Goal: Obtain resource: Download file/media

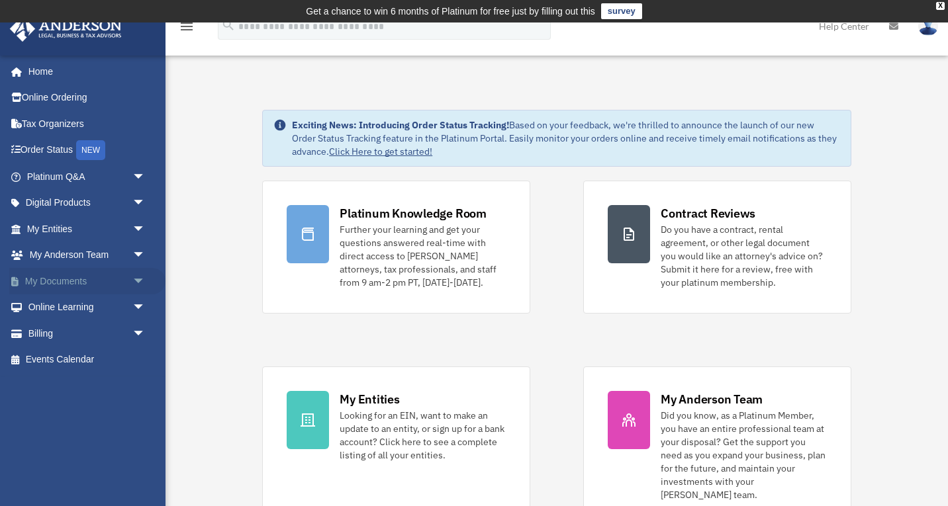
click at [132, 279] on span "arrow_drop_down" at bounding box center [145, 281] width 26 height 27
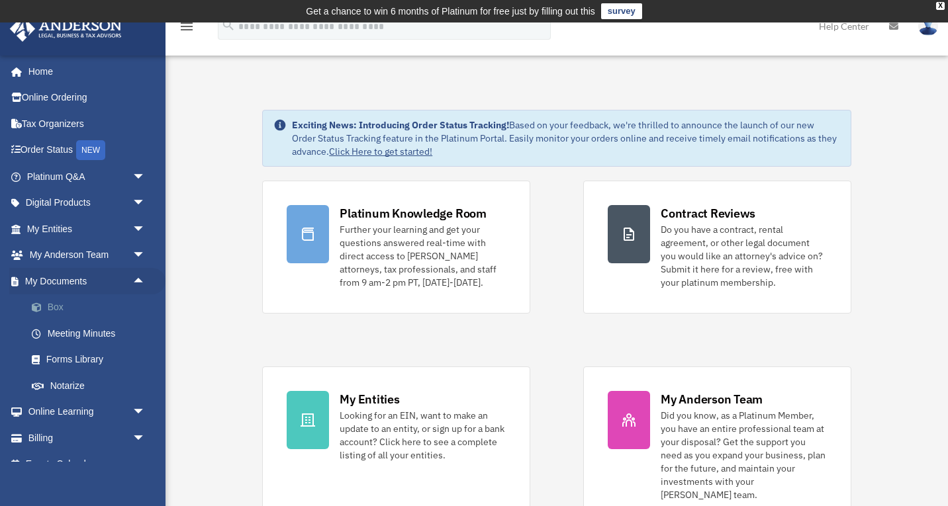
click at [98, 307] on link "Box" at bounding box center [92, 308] width 147 height 26
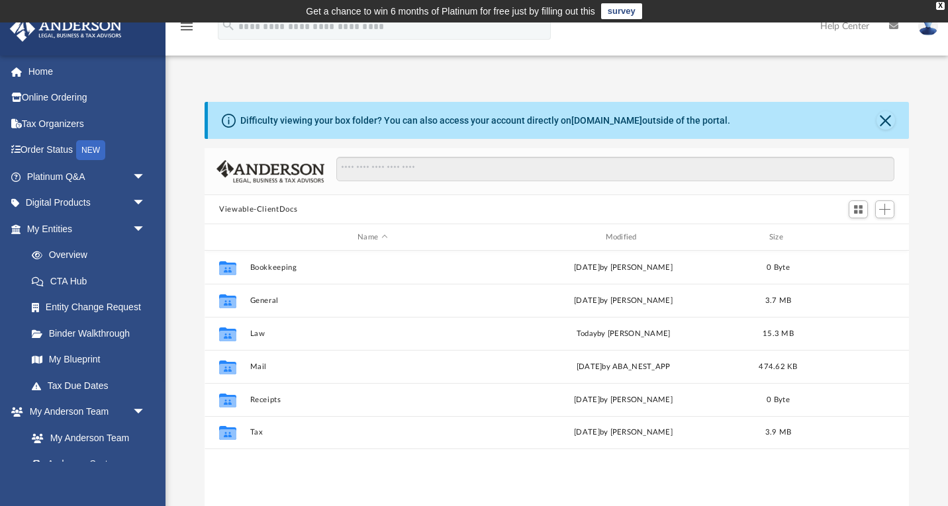
scroll to position [1, 1]
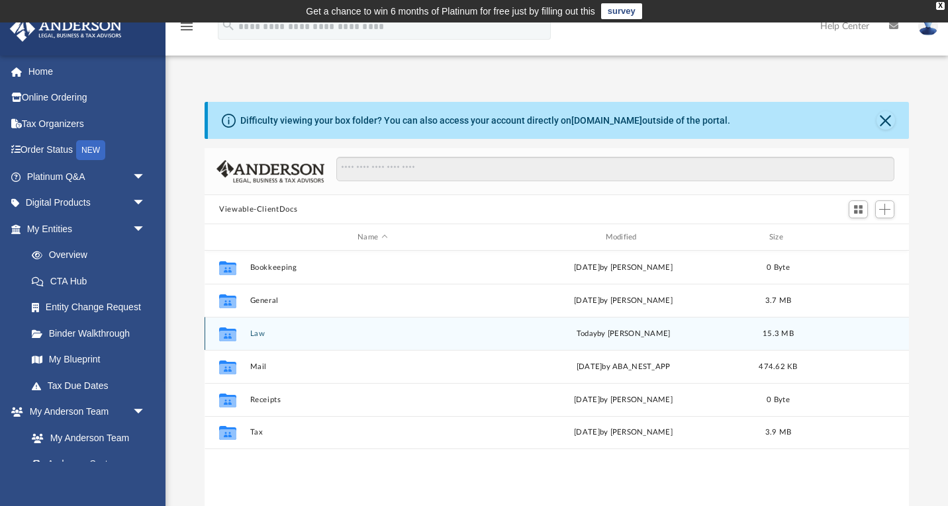
click at [256, 332] on button "Law" at bounding box center [372, 334] width 245 height 9
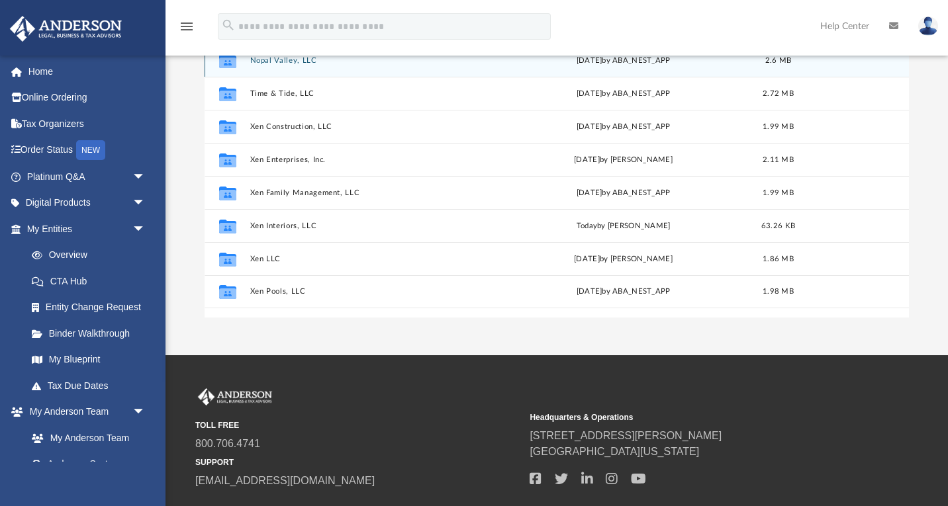
scroll to position [224, 0]
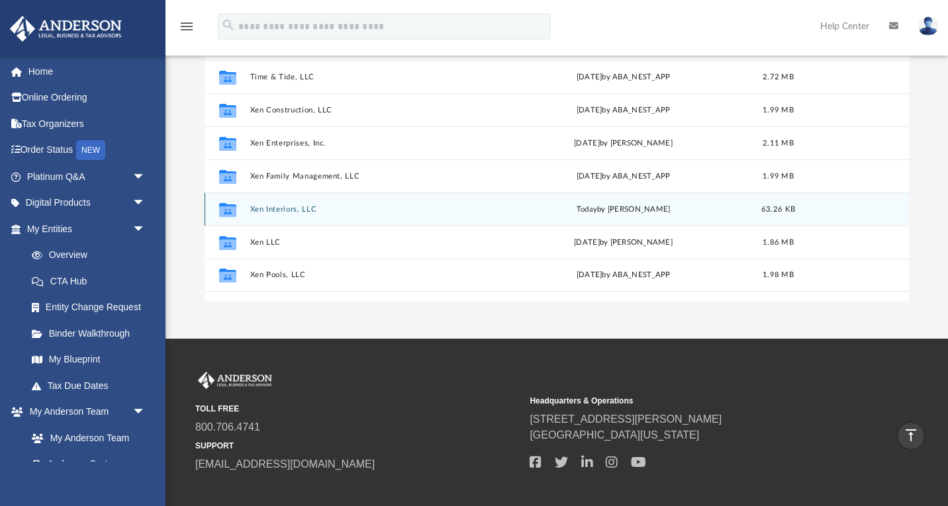
click at [293, 209] on button "Xen Interiors, LLC" at bounding box center [372, 209] width 245 height 9
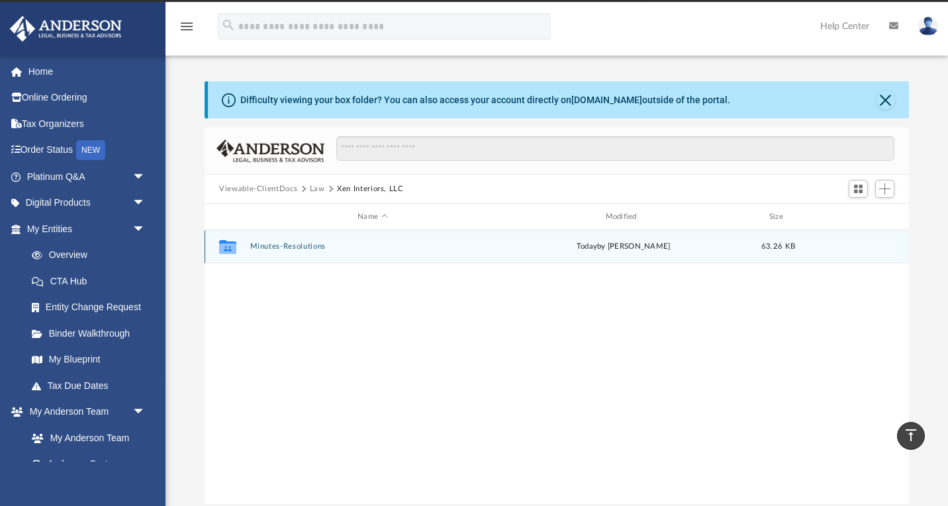
scroll to position [20, 0]
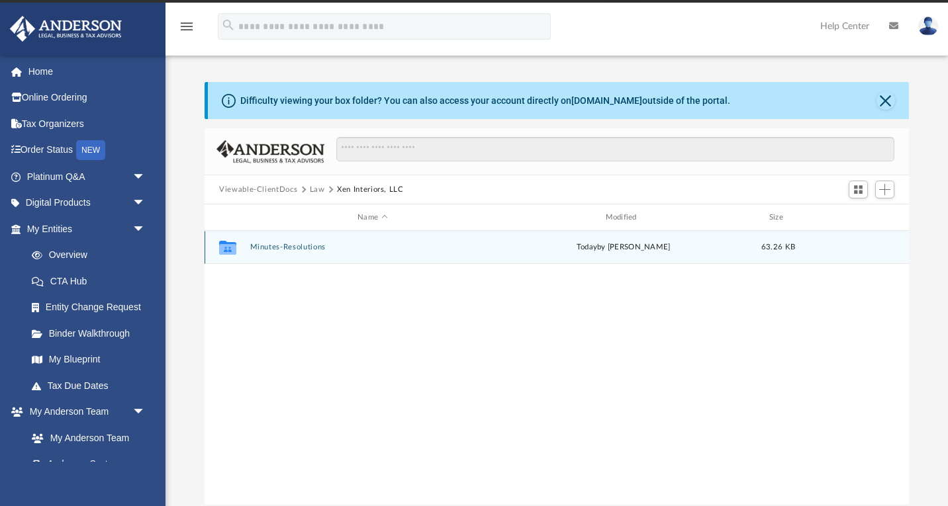
click at [283, 249] on button "Minutes-Resolutions" at bounding box center [372, 247] width 245 height 9
click at [320, 252] on div "File 2025.08.16 - Xen Interiors, LLC - Special Members Meeting.pdf today by Nik…" at bounding box center [557, 247] width 704 height 33
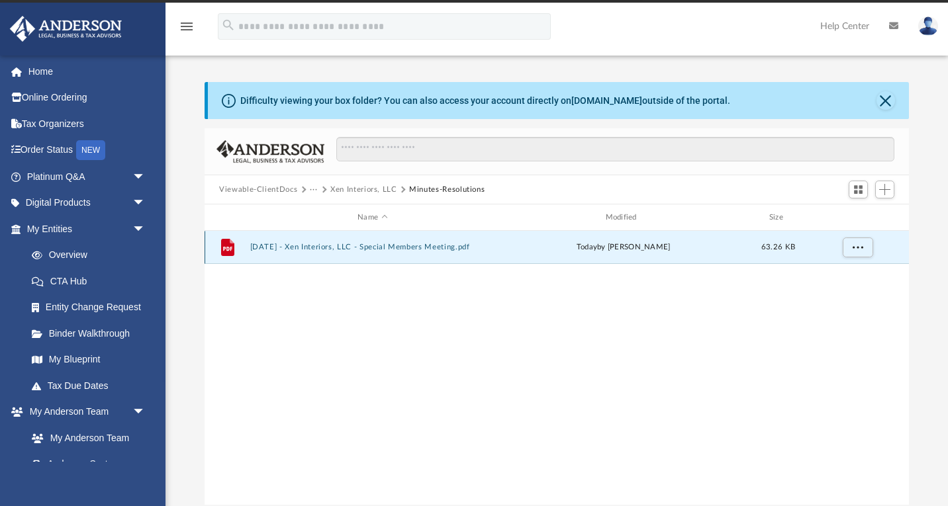
click at [320, 252] on div "File 2025.08.16 - Xen Interiors, LLC - Special Members Meeting.pdf today by Nik…" at bounding box center [557, 247] width 704 height 33
click at [230, 252] on icon "grid" at bounding box center [227, 247] width 13 height 17
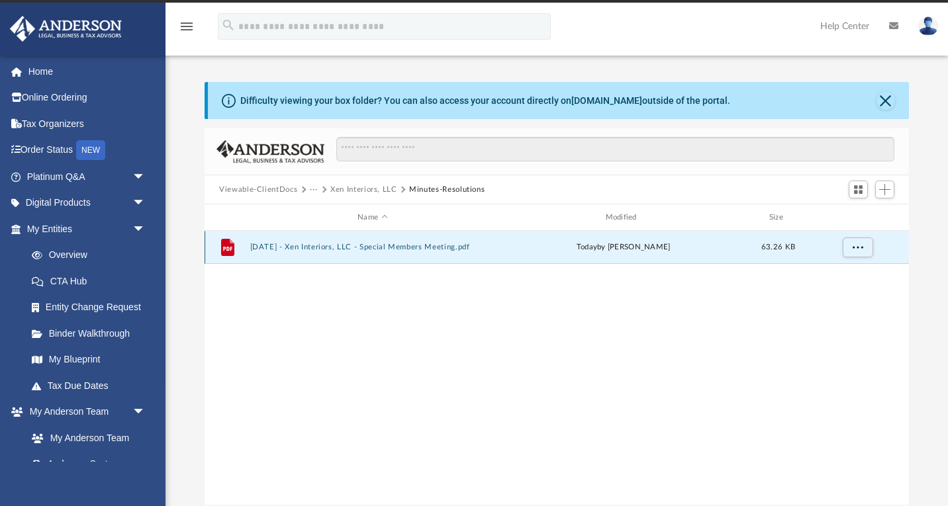
click at [230, 252] on icon "grid" at bounding box center [227, 247] width 13 height 17
click at [353, 252] on div "File 2025.08.16 - Xen Interiors, LLC - Special Members Meeting.pdf today by Nik…" at bounding box center [557, 247] width 704 height 33
click at [853, 248] on span "More options" at bounding box center [858, 247] width 11 height 7
click at [857, 297] on li "Download" at bounding box center [845, 295] width 38 height 14
click at [332, 193] on button "Xen Interiors, LLC" at bounding box center [363, 190] width 67 height 12
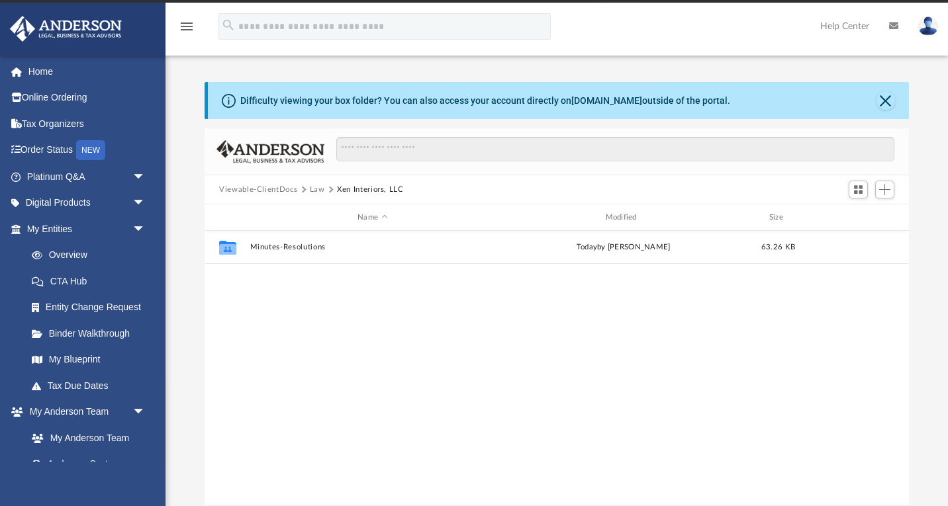
click at [316, 189] on button "Law" at bounding box center [317, 190] width 15 height 12
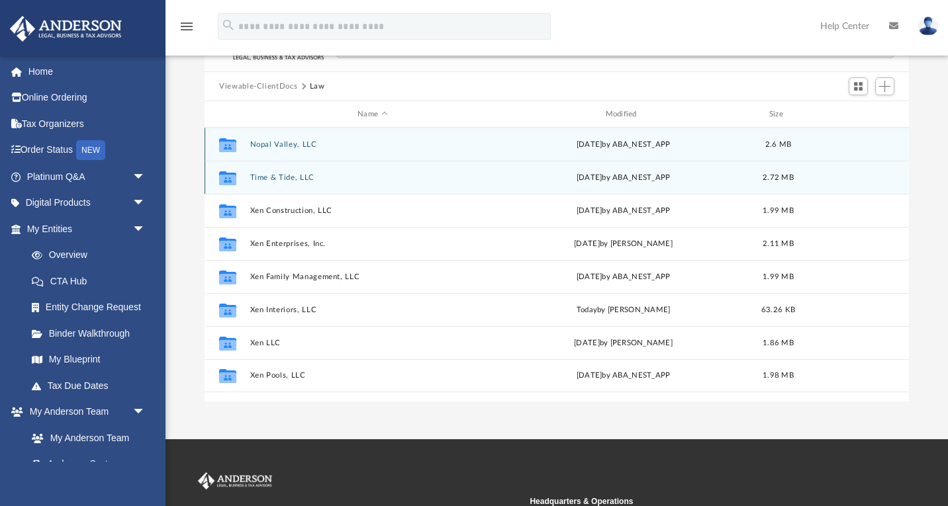
scroll to position [129, 0]
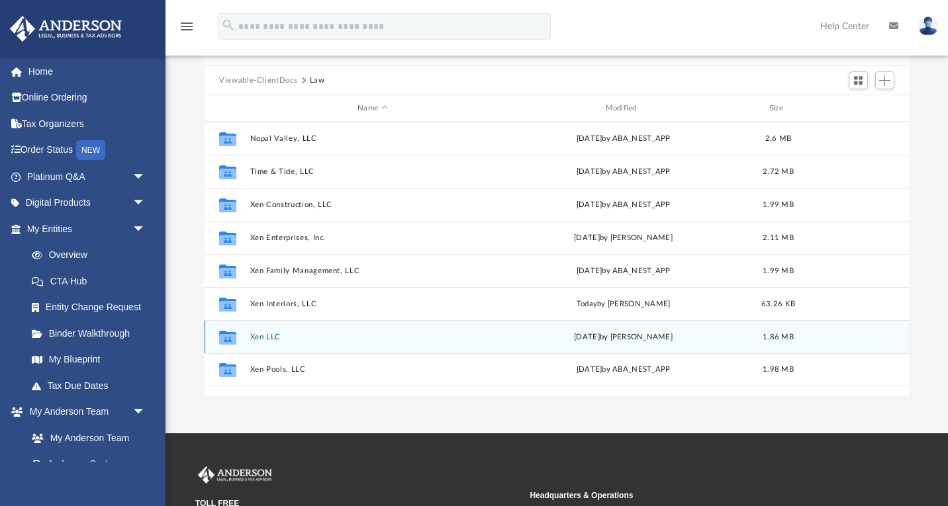
click at [258, 338] on button "Xen LLC" at bounding box center [372, 337] width 245 height 9
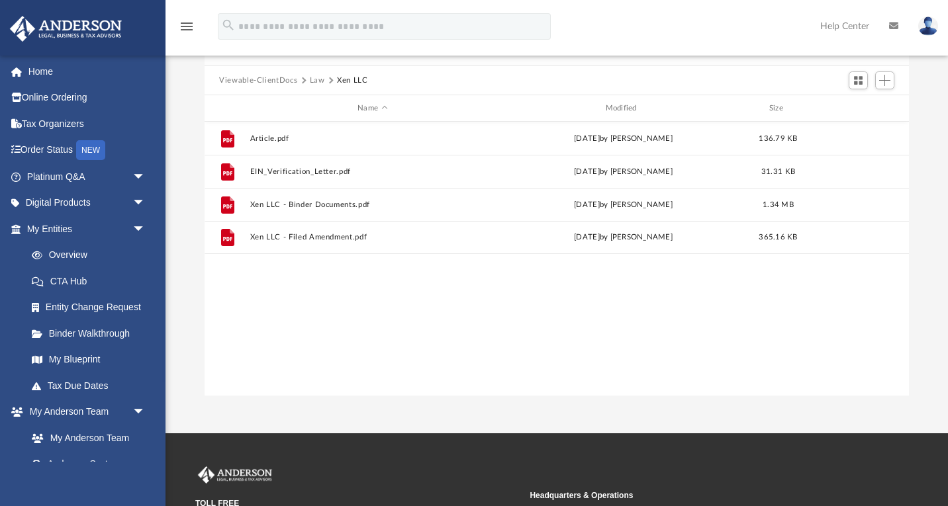
click at [318, 79] on button "Law" at bounding box center [317, 81] width 15 height 12
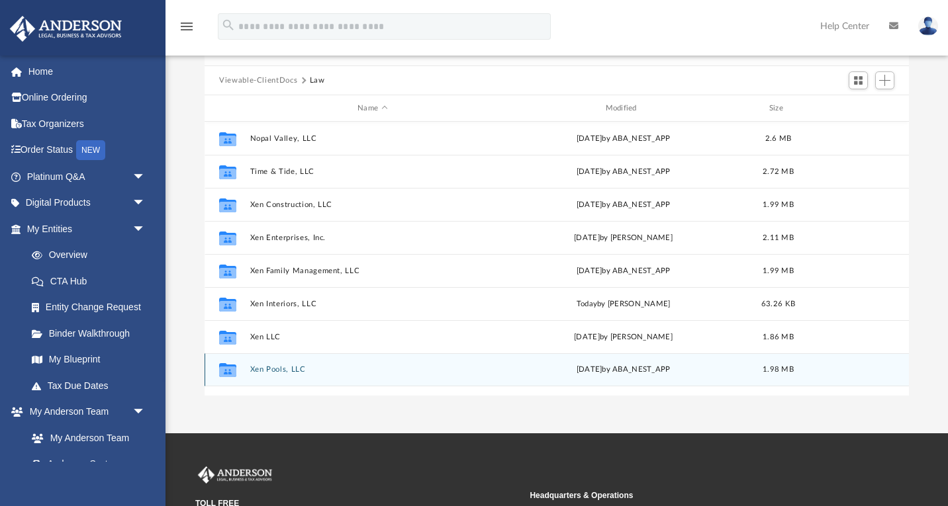
click at [271, 368] on button "Xen Pools, LLC" at bounding box center [372, 369] width 245 height 9
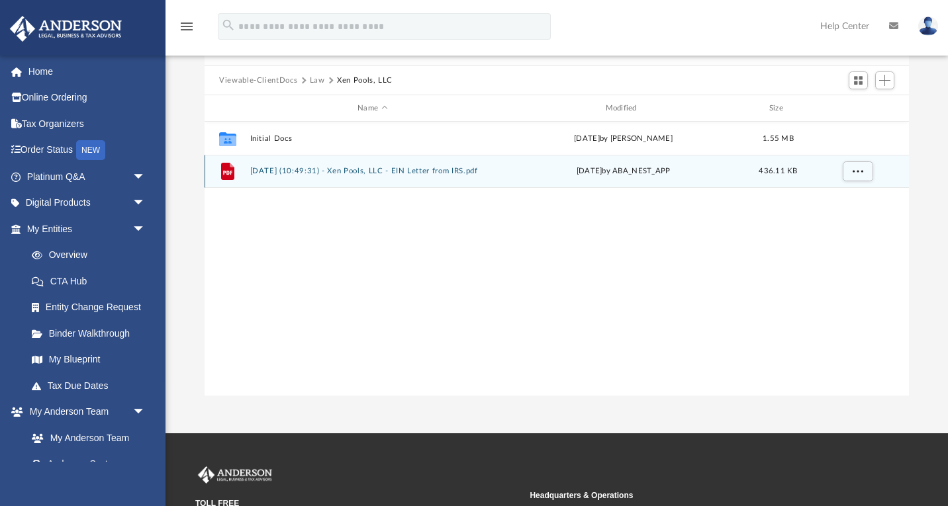
click at [352, 167] on button "2025.08.29 (10:49:31) - Xen Pools, LLC - EIN Letter from IRS.pdf" at bounding box center [372, 171] width 245 height 9
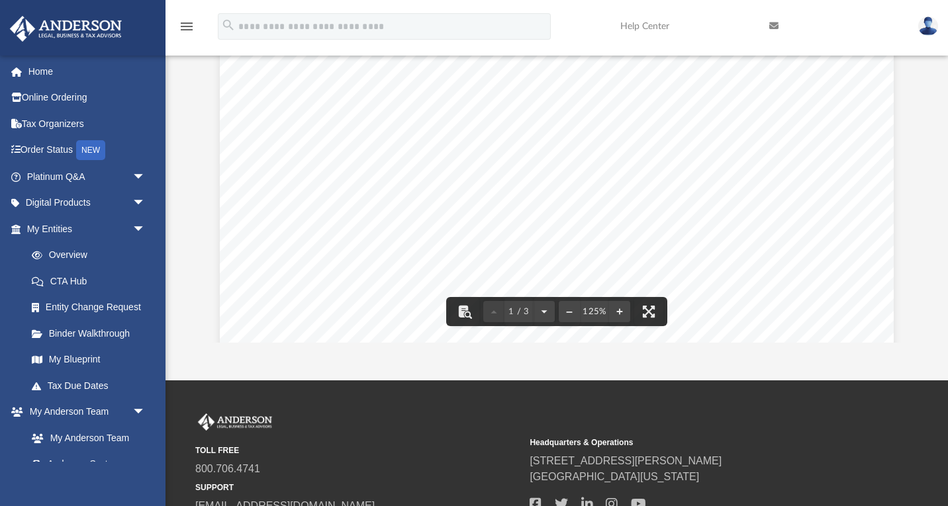
scroll to position [182, 0]
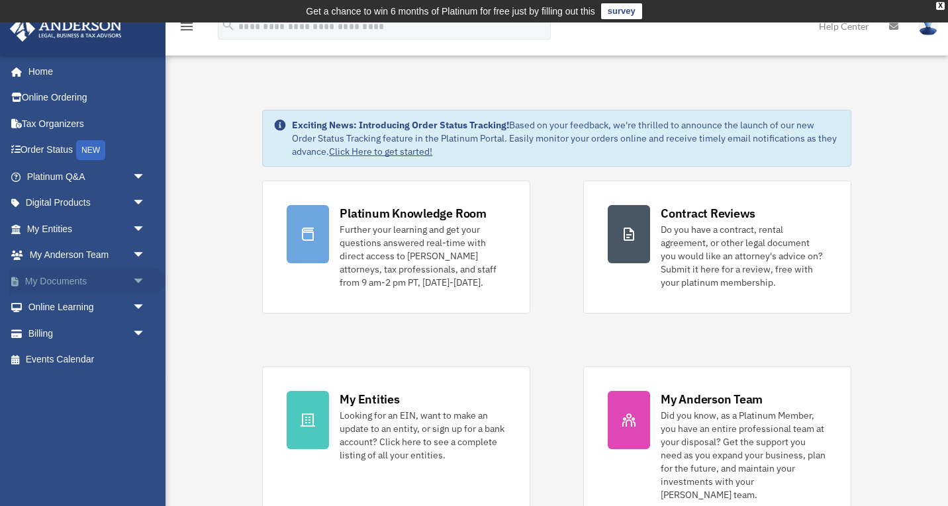
click at [136, 279] on span "arrow_drop_down" at bounding box center [145, 281] width 26 height 27
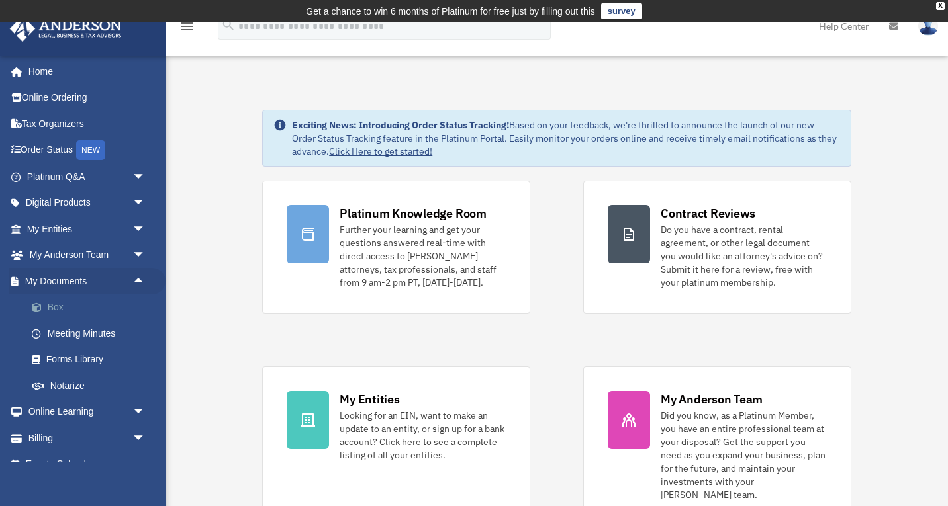
click at [111, 300] on link "Box" at bounding box center [92, 308] width 147 height 26
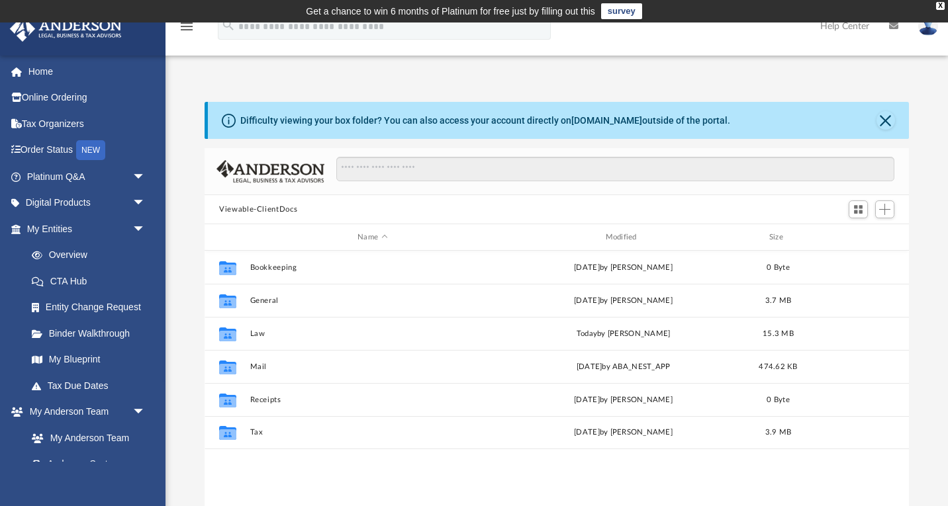
scroll to position [301, 704]
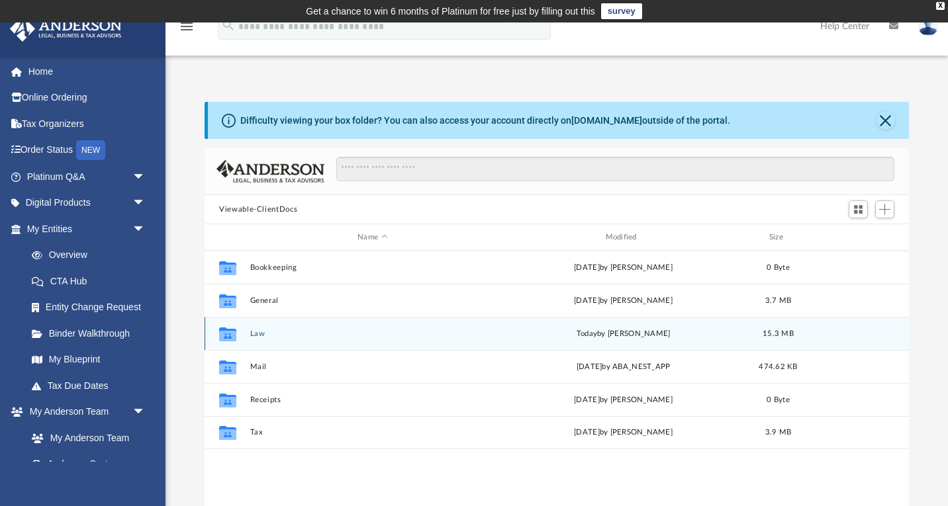
click at [261, 338] on button "Law" at bounding box center [372, 334] width 245 height 9
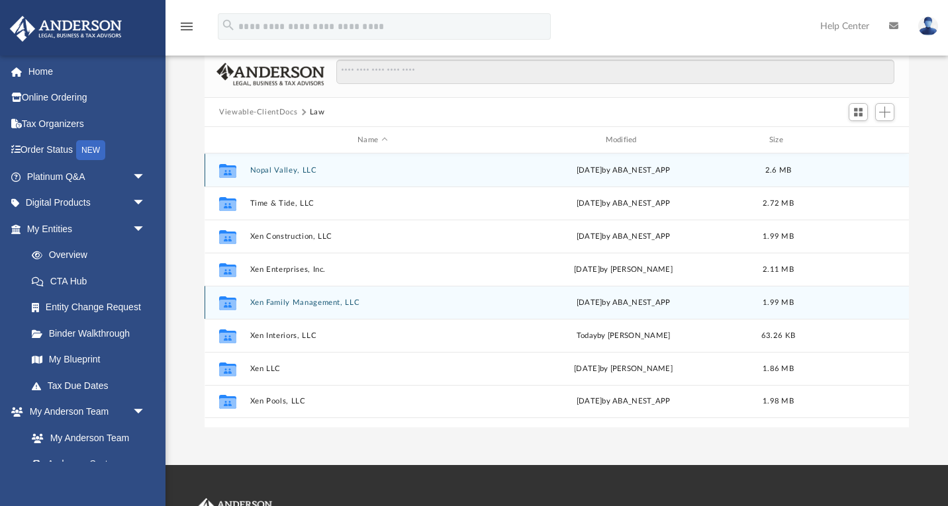
scroll to position [110, 0]
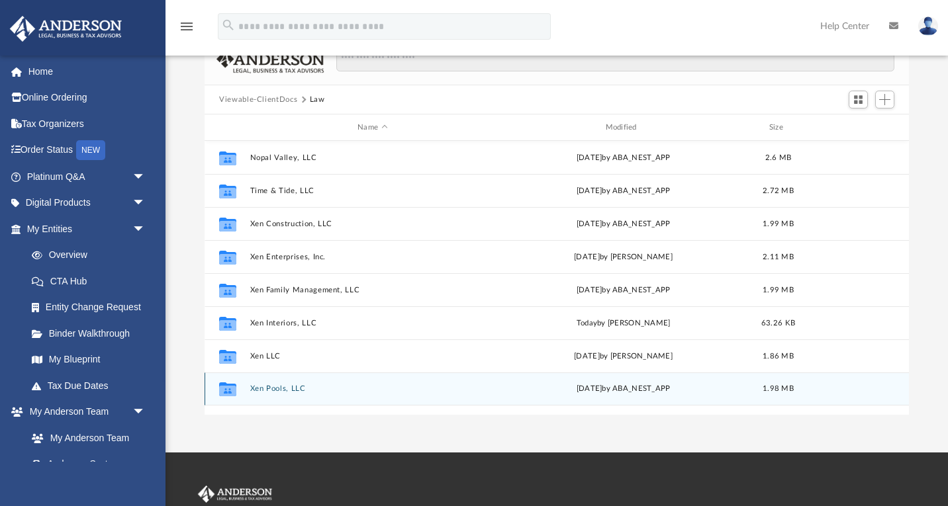
click at [284, 390] on button "Xen Pools, LLC" at bounding box center [372, 389] width 245 height 9
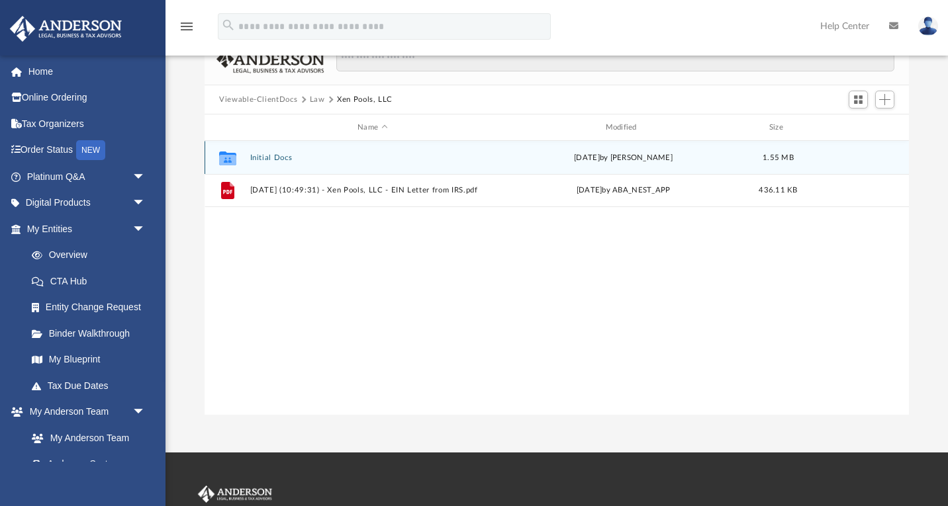
click at [273, 164] on div "Collaborated Folder Initial Docs Thu Aug 14 2025 by Crayton Olivieri 1.55 MB" at bounding box center [557, 157] width 704 height 33
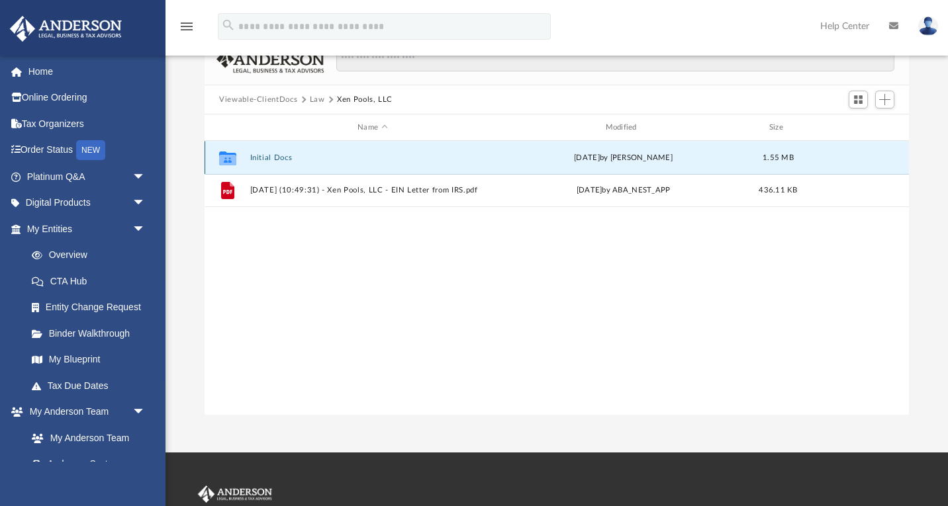
click at [273, 164] on div "Collaborated Folder Initial Docs Thu Aug 14 2025 by Crayton Olivieri 1.55 MB" at bounding box center [557, 157] width 704 height 33
click at [271, 162] on div "Collaborated Folder Initial Docs Thu Aug 14 2025 by Crayton Olivieri 1.55 MB" at bounding box center [557, 157] width 704 height 33
click at [232, 158] on icon "grid" at bounding box center [227, 159] width 17 height 11
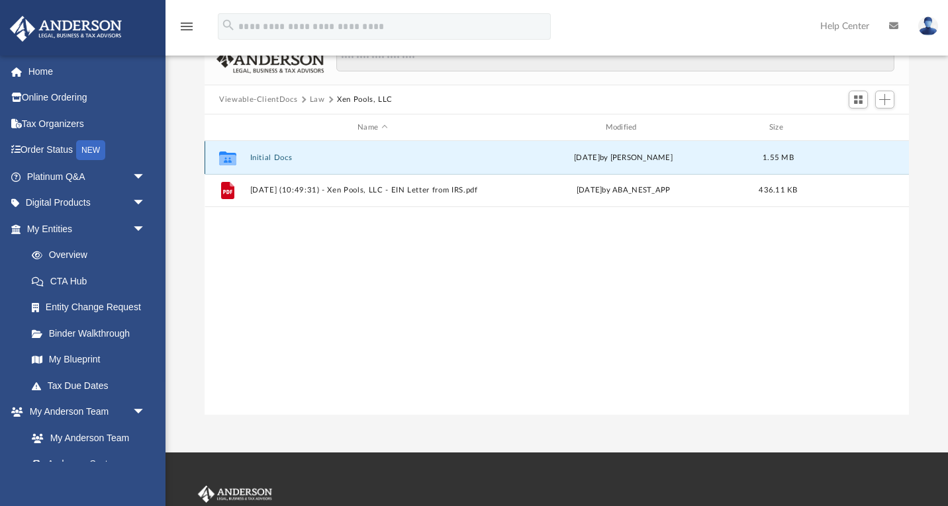
click at [319, 152] on div "Collaborated Folder Initial Docs Thu Aug 14 2025 by Crayton Olivieri 1.55 MB" at bounding box center [557, 157] width 704 height 33
click at [287, 160] on button "Initial Docs" at bounding box center [372, 158] width 245 height 9
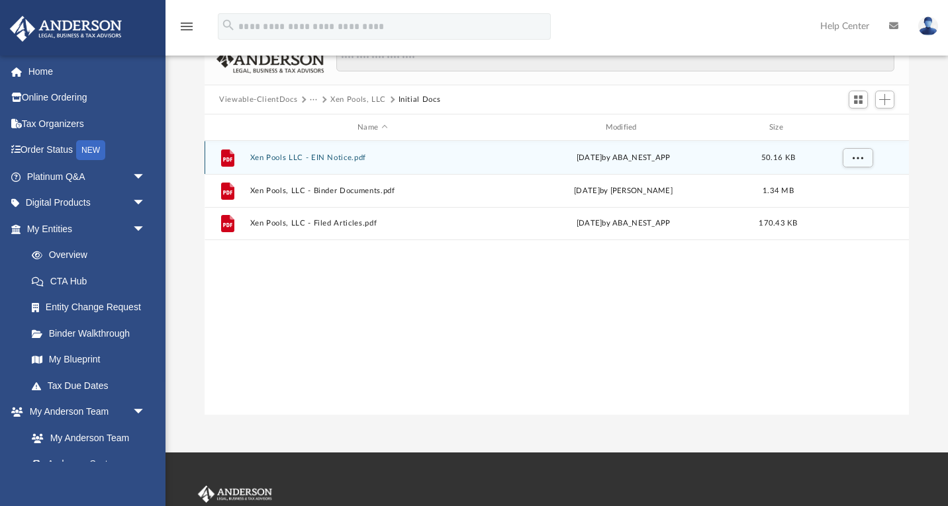
click at [348, 158] on button "Xen Pools LLC - EIN Notice.pdf" at bounding box center [372, 158] width 245 height 9
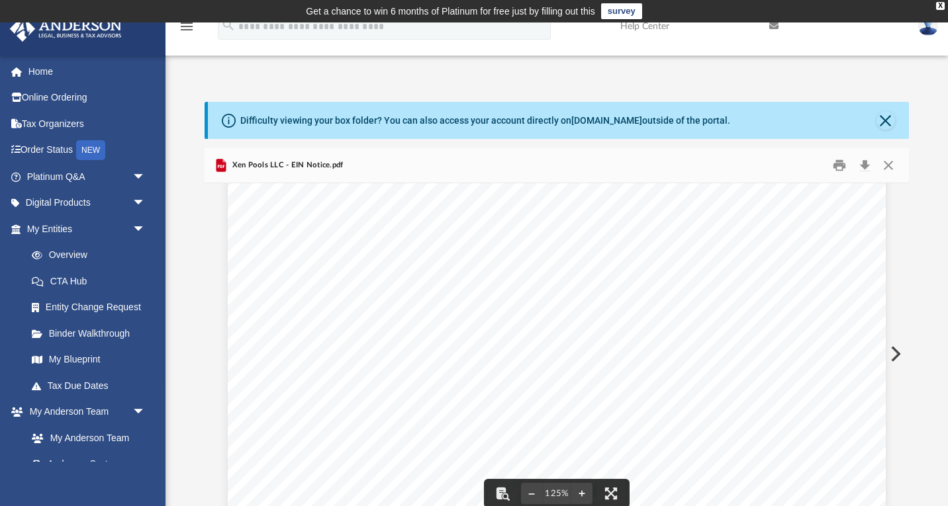
scroll to position [0, 0]
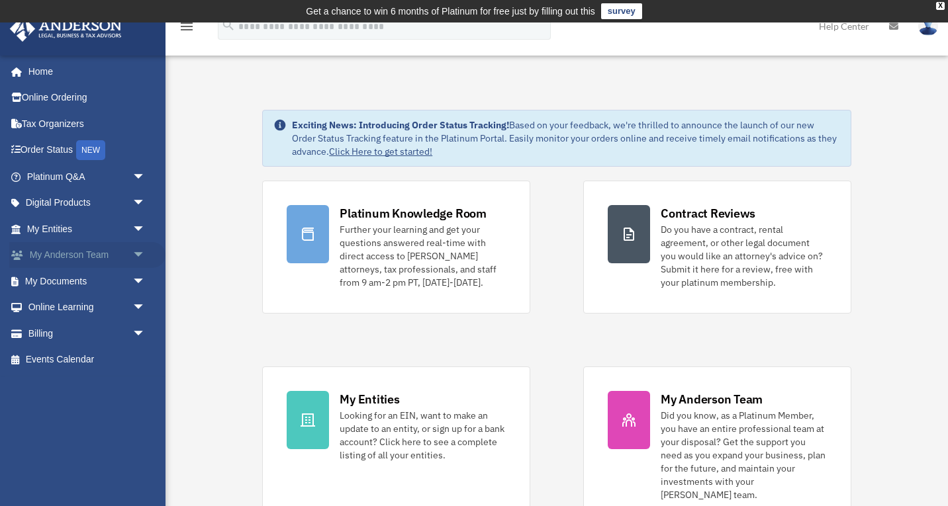
click at [139, 264] on span "arrow_drop_down" at bounding box center [145, 255] width 26 height 27
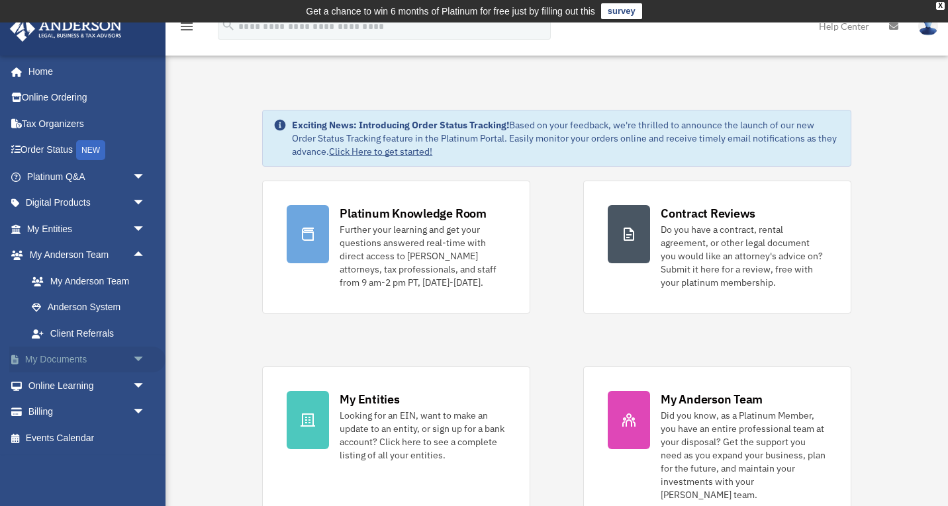
click at [132, 361] on span "arrow_drop_down" at bounding box center [145, 360] width 26 height 27
click at [101, 391] on link "Box" at bounding box center [92, 386] width 147 height 26
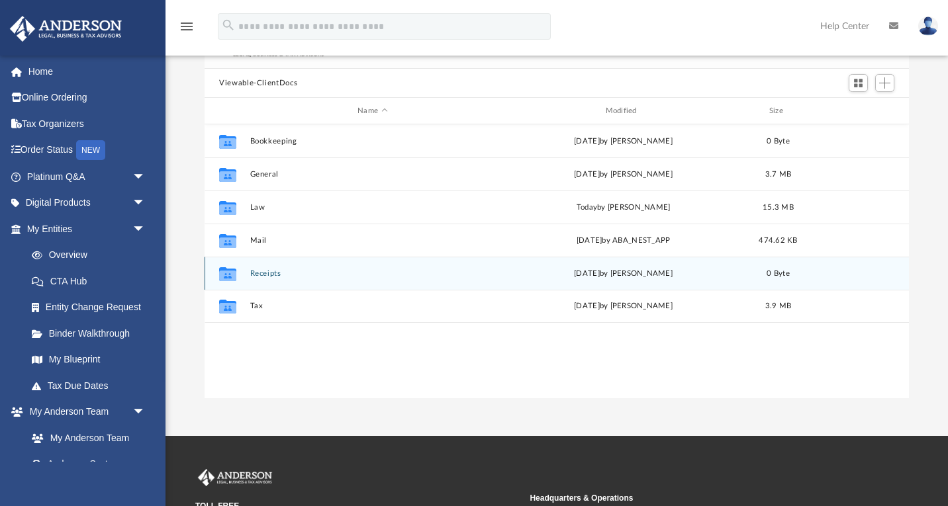
scroll to position [134, 0]
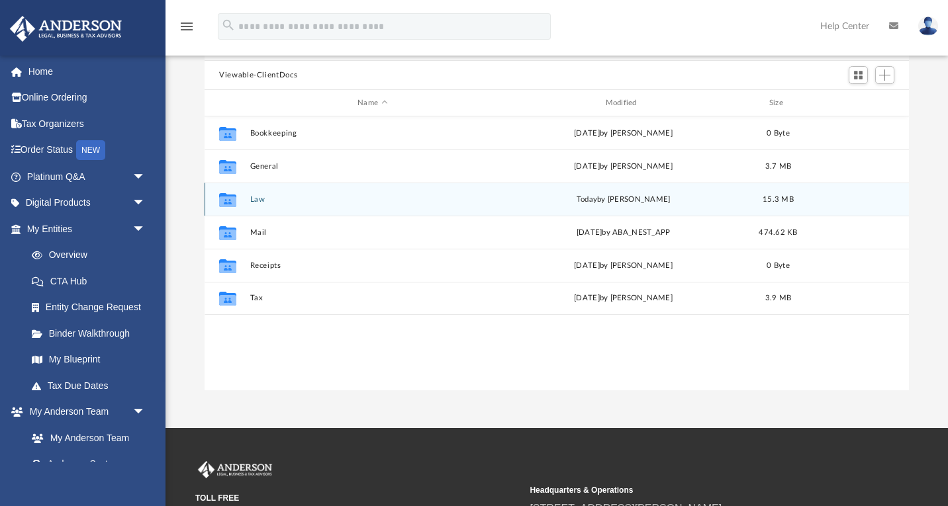
click at [260, 209] on div "Collaborated Folder Law [DATE] by [PERSON_NAME] 15.3 MB" at bounding box center [557, 199] width 704 height 33
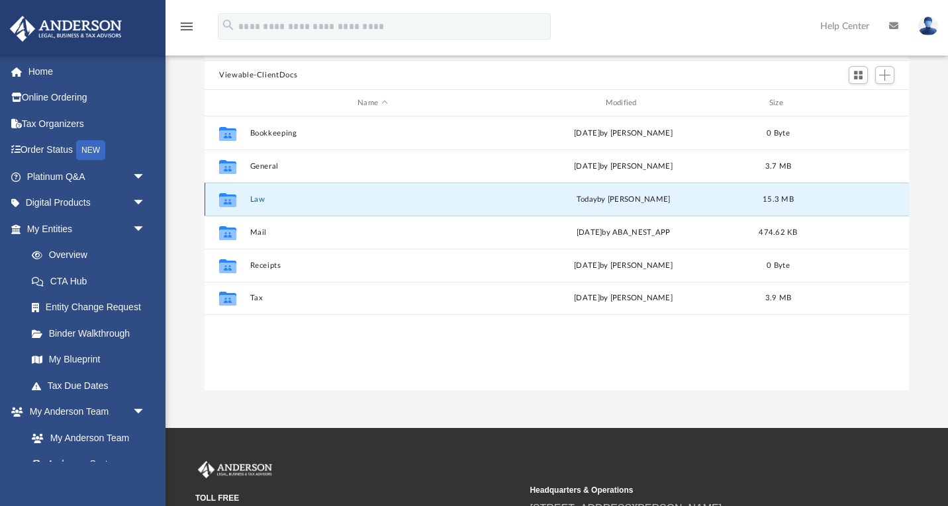
click at [255, 201] on button "Law" at bounding box center [372, 199] width 245 height 9
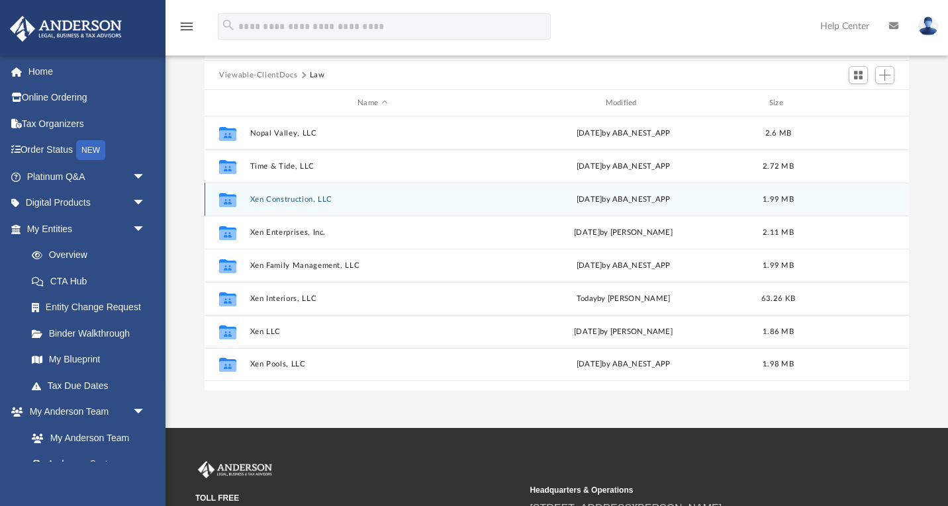
click at [255, 201] on button "Xen Construction, LLC" at bounding box center [372, 199] width 245 height 9
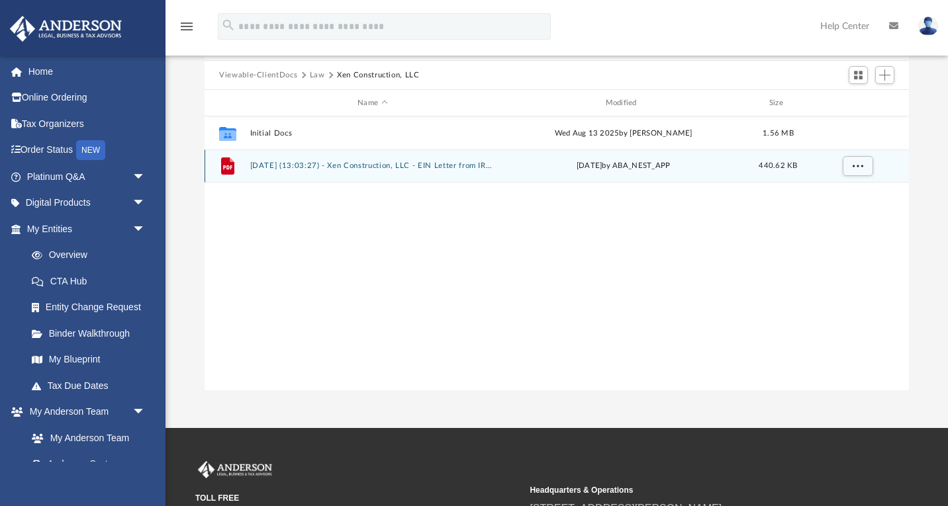
click at [291, 166] on button "2025.08.25 (13:03:27) - Xen Construction, LLC - EIN Letter from IRS.pdf" at bounding box center [372, 166] width 245 height 9
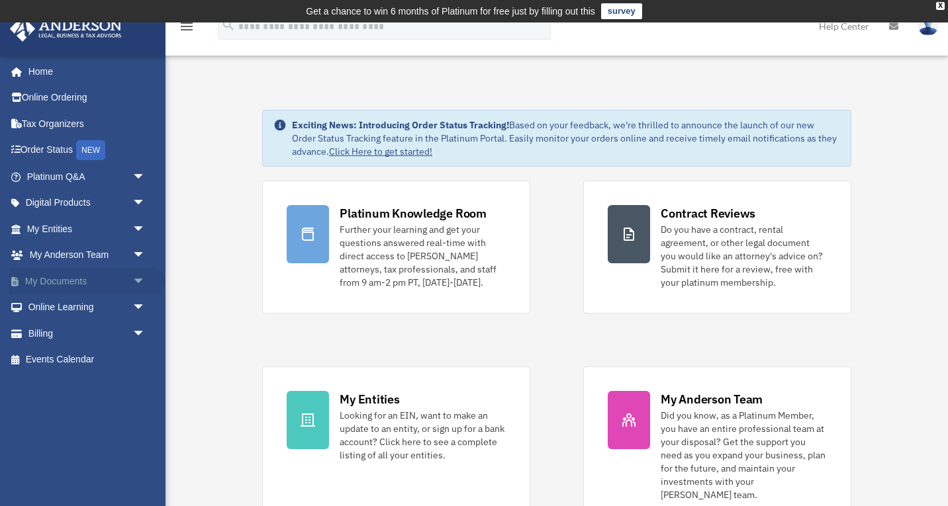
click at [101, 280] on link "My Documents arrow_drop_down" at bounding box center [87, 281] width 156 height 26
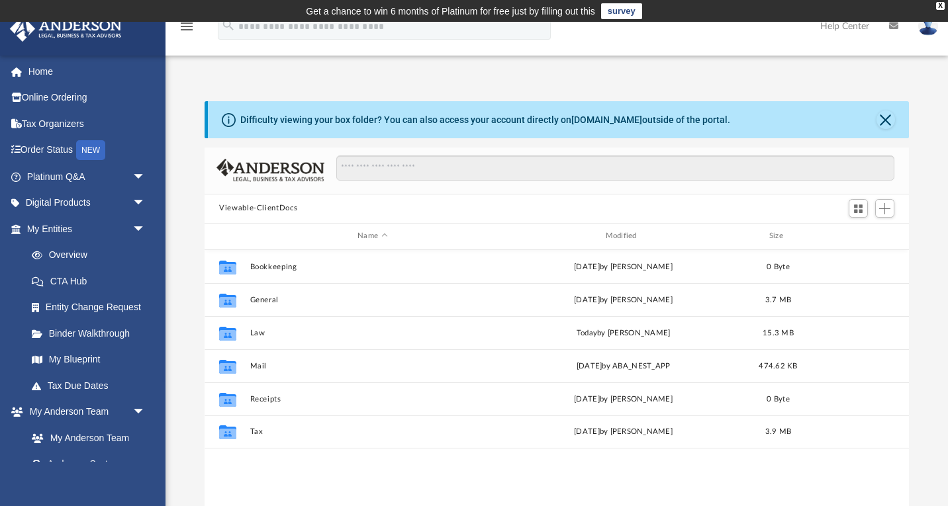
scroll to position [301, 704]
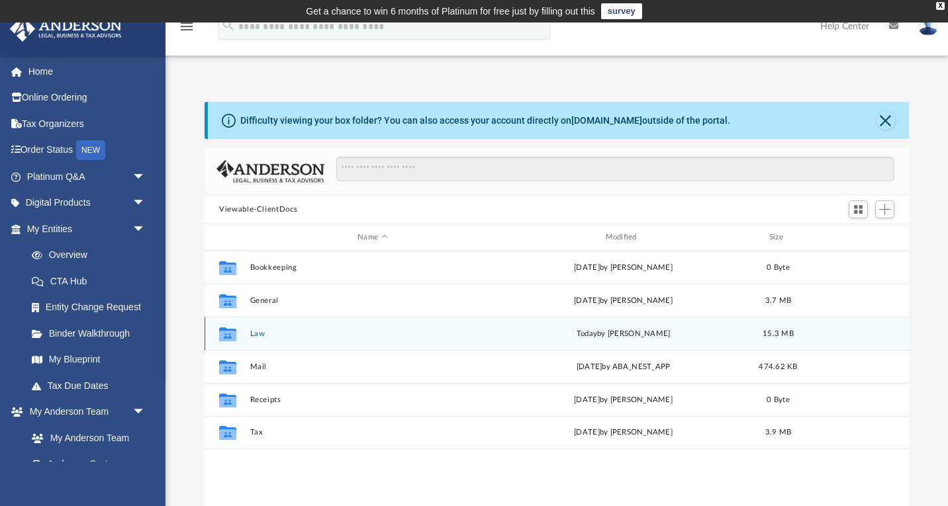
click at [257, 333] on button "Law" at bounding box center [372, 334] width 245 height 9
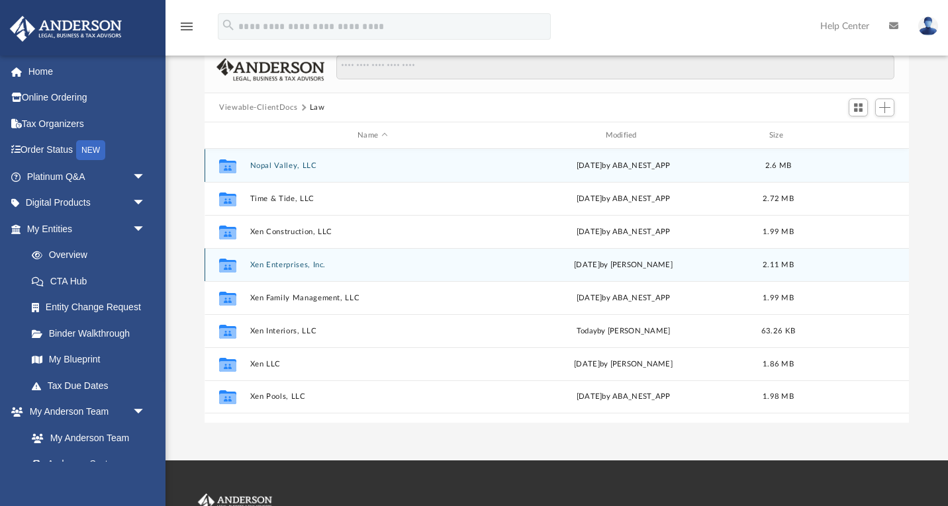
scroll to position [146, 0]
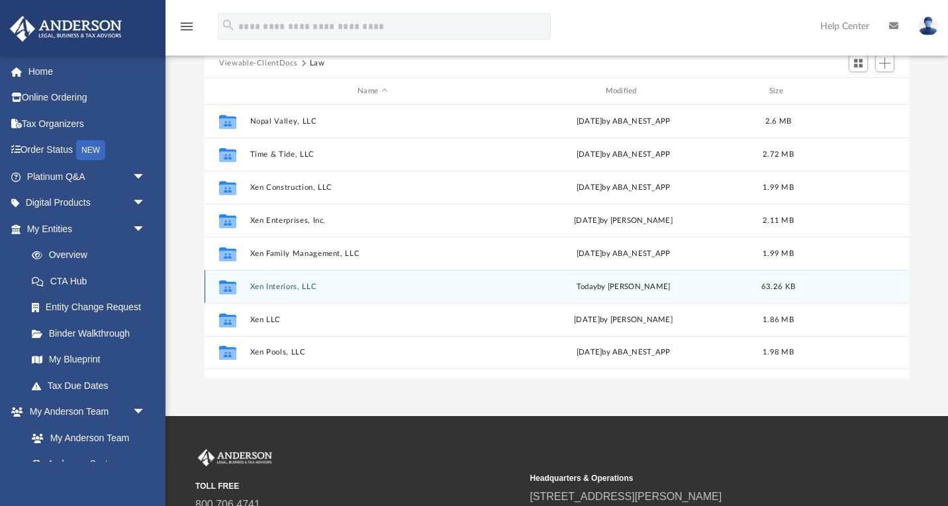
click at [275, 286] on button "Xen Interiors, LLC" at bounding box center [372, 287] width 245 height 9
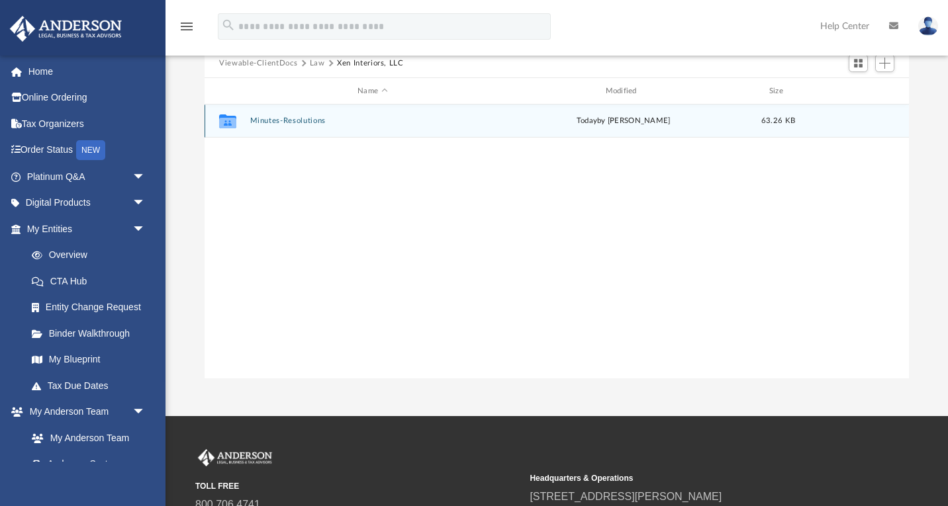
click at [290, 128] on div "Collaborated Folder Minutes-Resolutions [DATE] by [PERSON_NAME] 63.26 KB" at bounding box center [557, 121] width 704 height 33
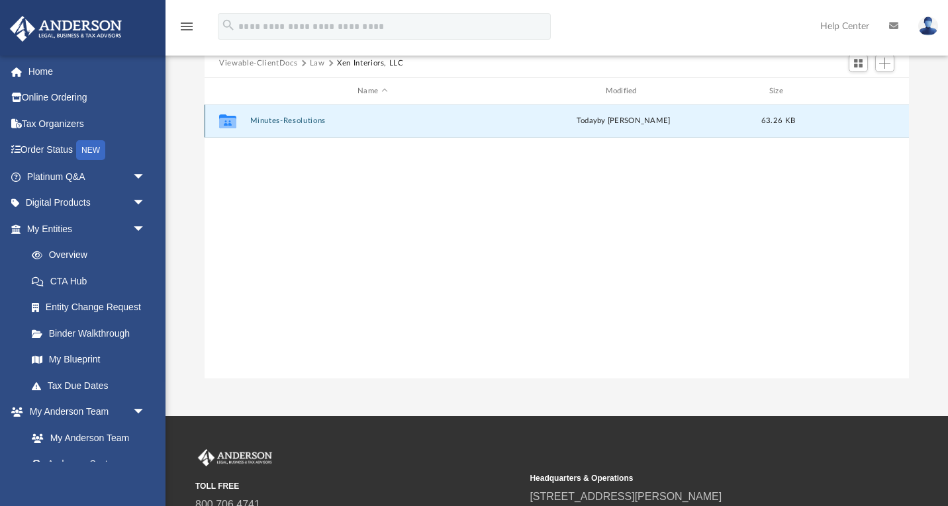
click at [265, 119] on button "Minutes-Resolutions" at bounding box center [372, 121] width 245 height 9
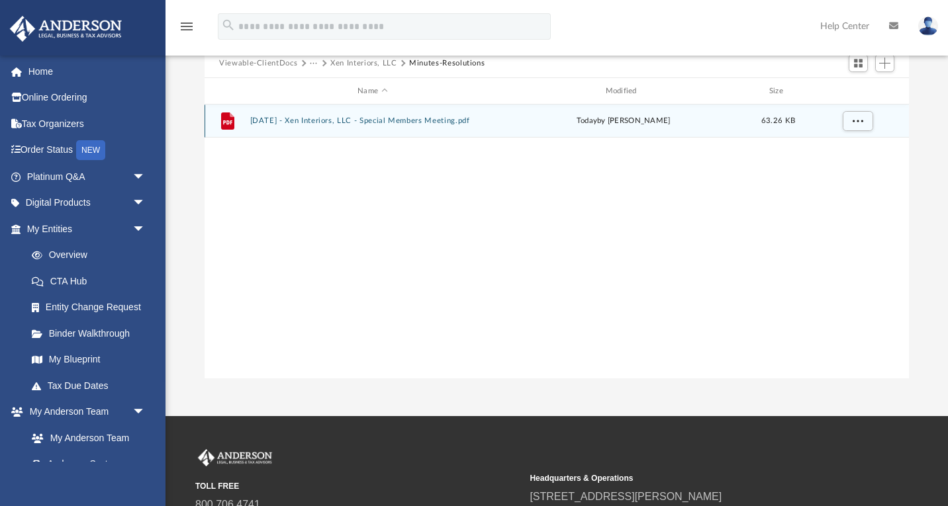
click at [364, 122] on button "[DATE] - Xen Interiors, LLC - Special Members Meeting.pdf" at bounding box center [372, 121] width 245 height 9
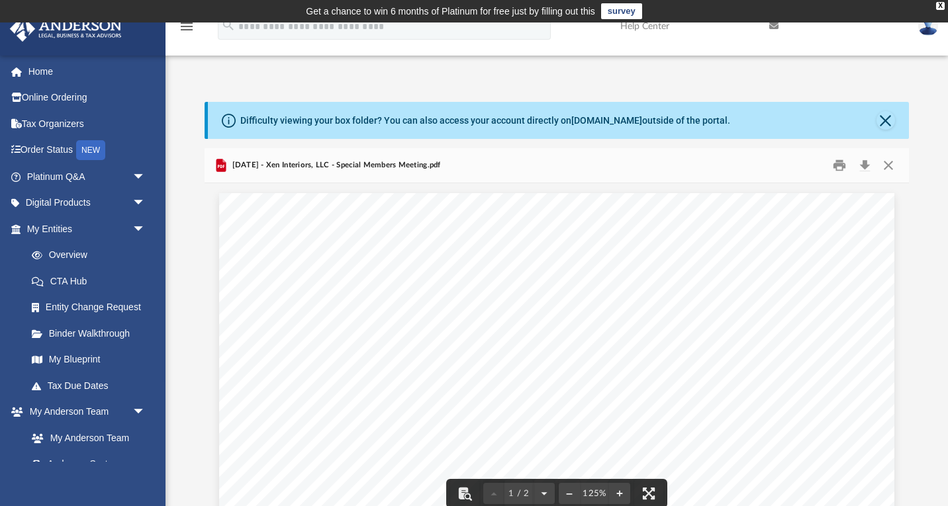
scroll to position [0, 0]
